Goal: Task Accomplishment & Management: Complete application form

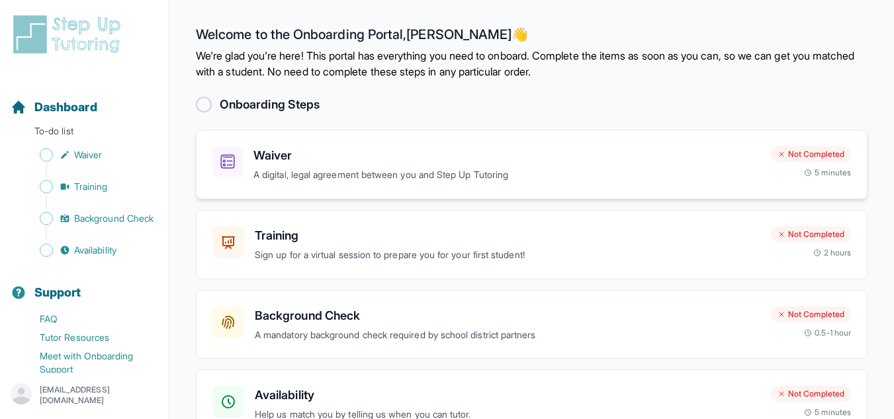
click at [324, 176] on p "A digital, legal agreement between you and Step Up Tutoring" at bounding box center [506, 174] width 507 height 15
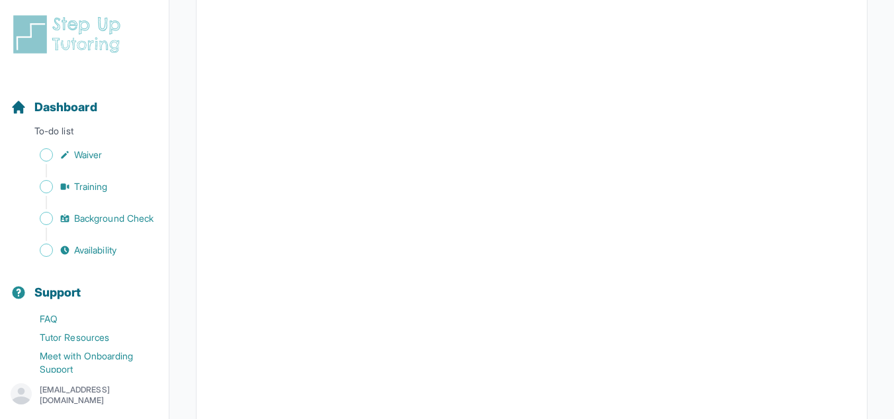
scroll to position [2454, 0]
click at [81, 190] on span "Training" at bounding box center [91, 186] width 34 height 13
click at [112, 225] on span "Background Check" at bounding box center [113, 218] width 79 height 13
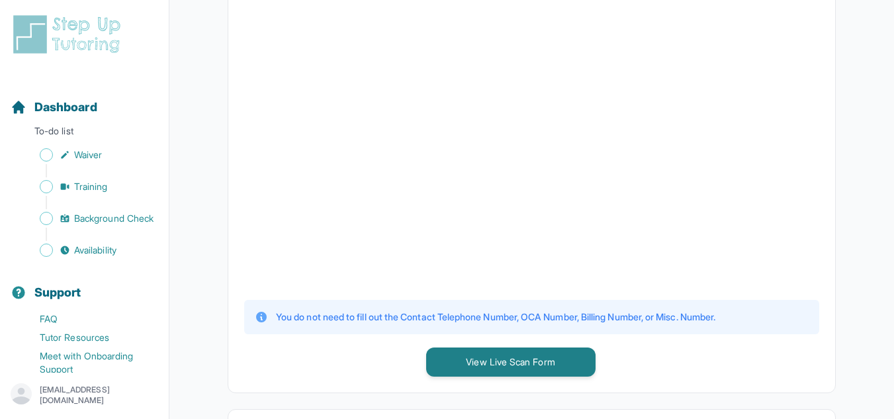
scroll to position [365, 0]
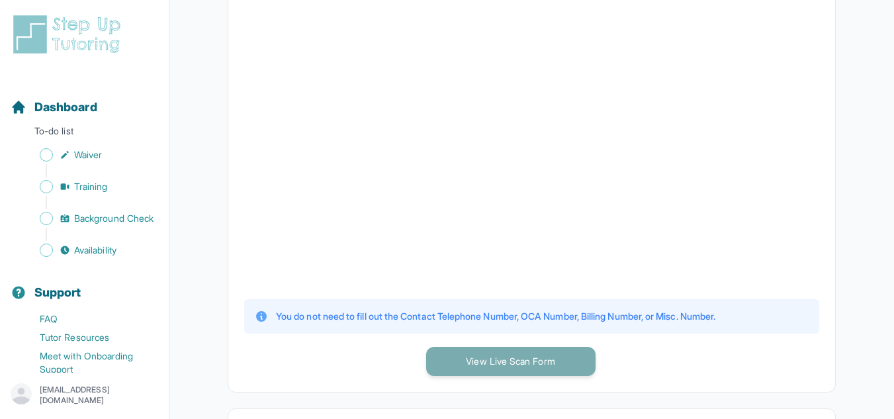
click at [497, 354] on button "View Live Scan Form" at bounding box center [510, 361] width 169 height 29
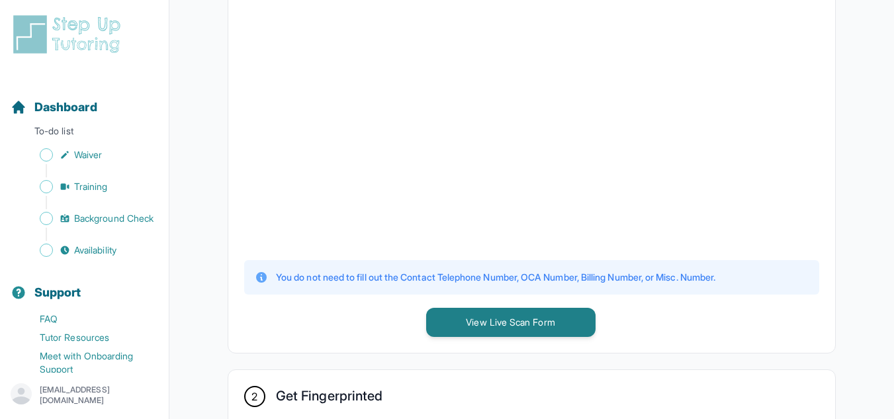
scroll to position [412, 0]
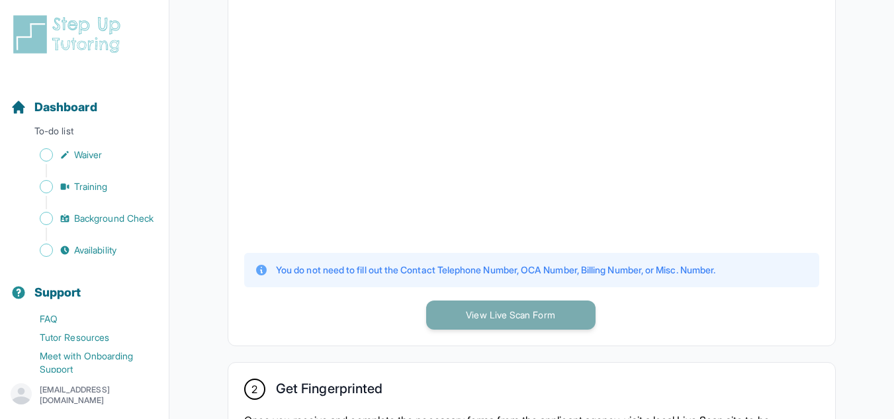
click at [474, 310] on button "View Live Scan Form" at bounding box center [510, 314] width 169 height 29
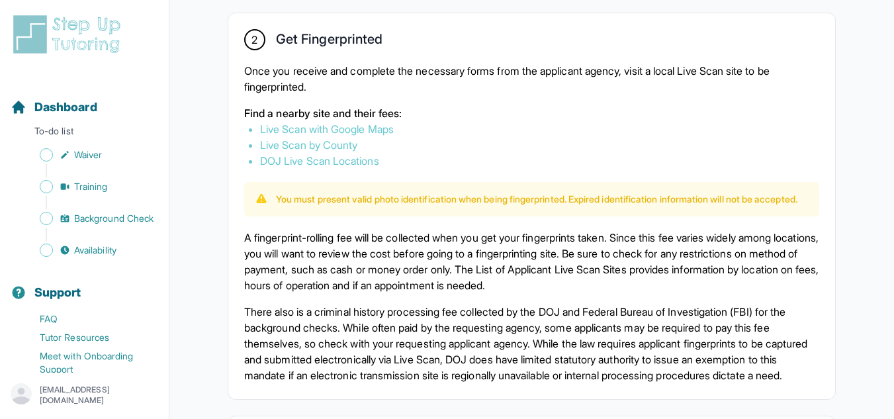
scroll to position [762, 0]
click at [351, 142] on link "Live Scan by County" at bounding box center [308, 143] width 97 height 13
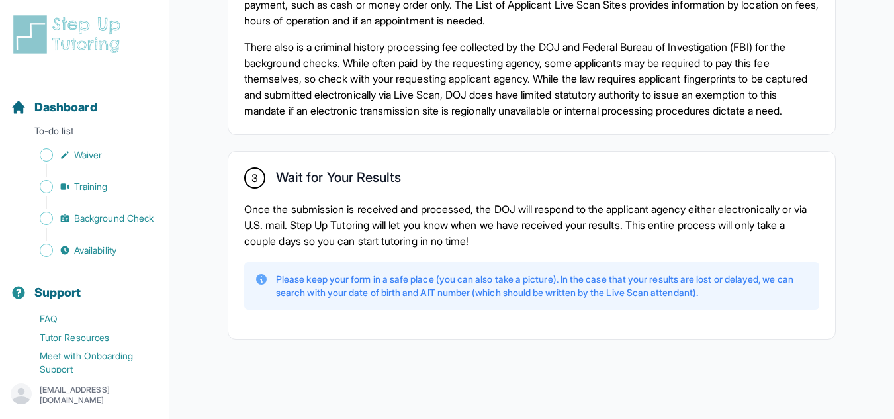
scroll to position [1055, 0]
click at [81, 257] on span "Availability" at bounding box center [95, 249] width 42 height 13
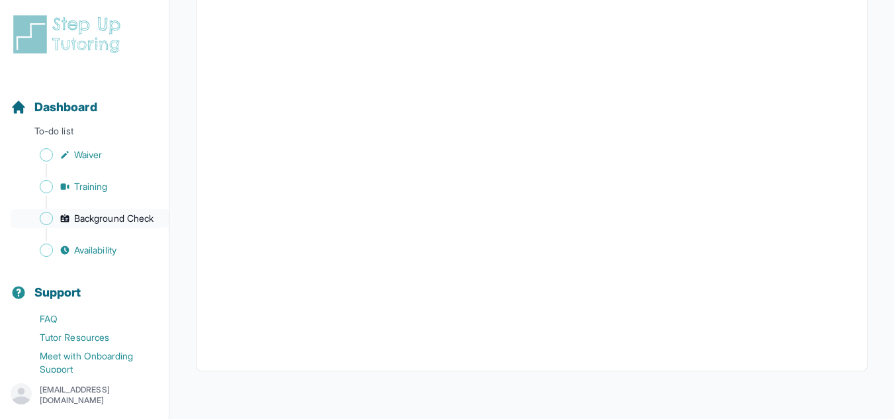
click at [89, 225] on span "Background Check" at bounding box center [113, 218] width 79 height 13
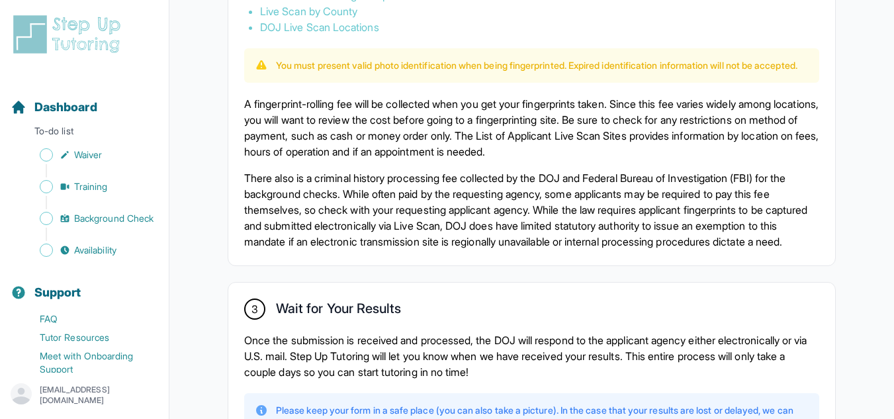
scroll to position [895, 0]
